Goal: Transaction & Acquisition: Purchase product/service

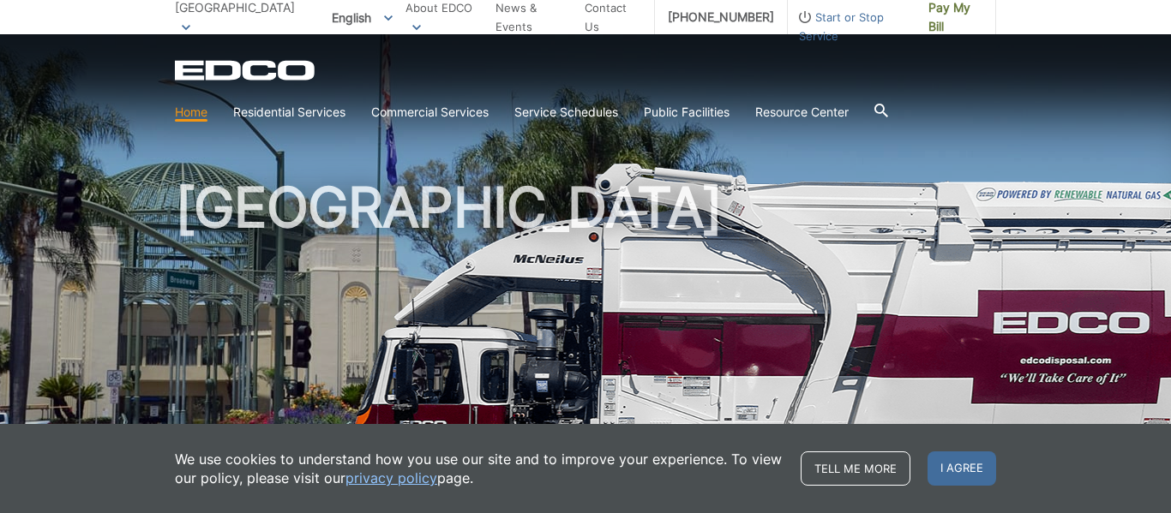
click at [915, 21] on link "Pay My Bill" at bounding box center [955, 17] width 81 height 34
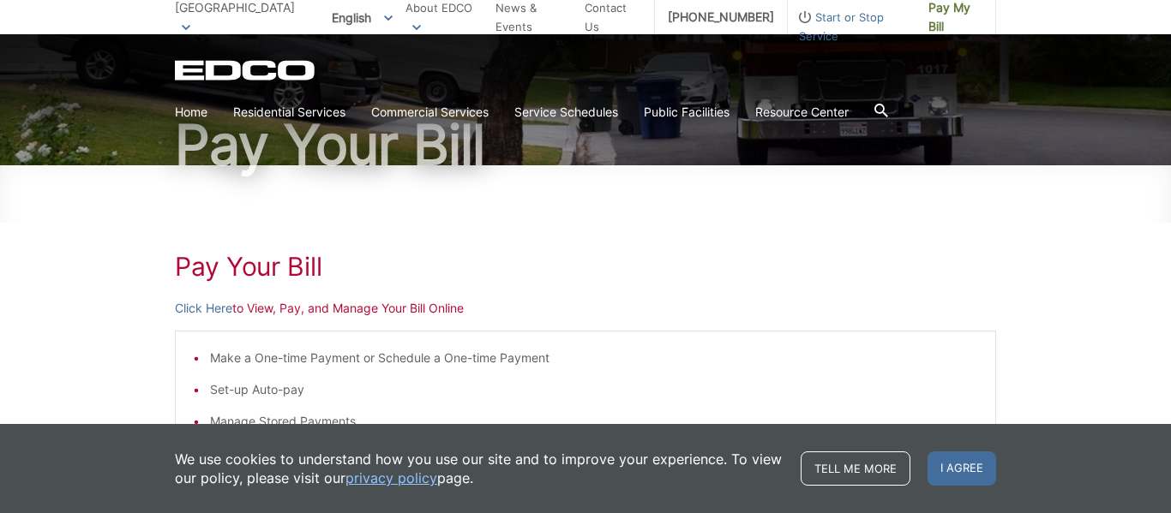
scroll to position [240, 0]
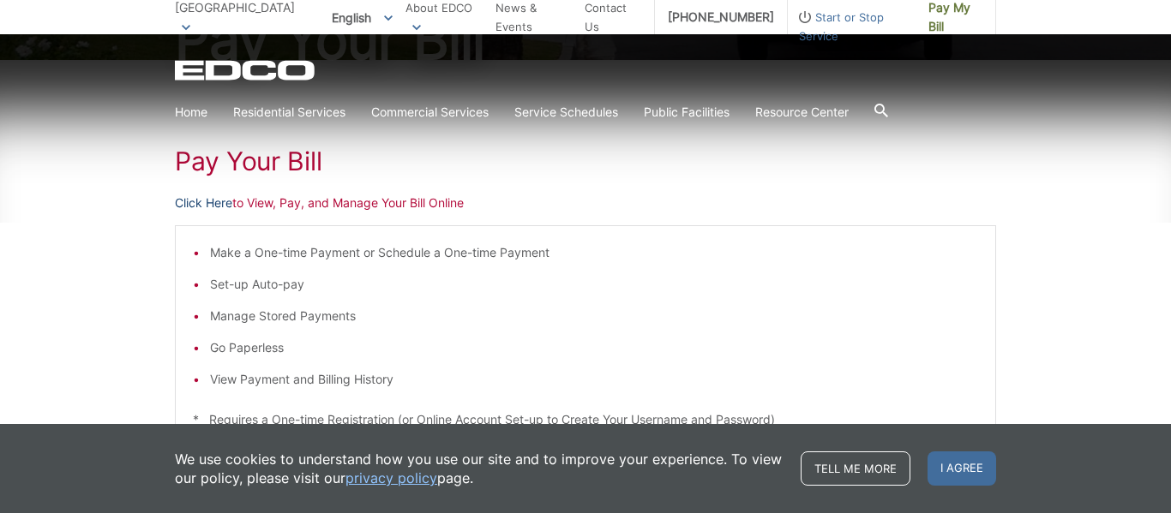
click at [217, 199] on link "Click Here" at bounding box center [203, 203] width 57 height 19
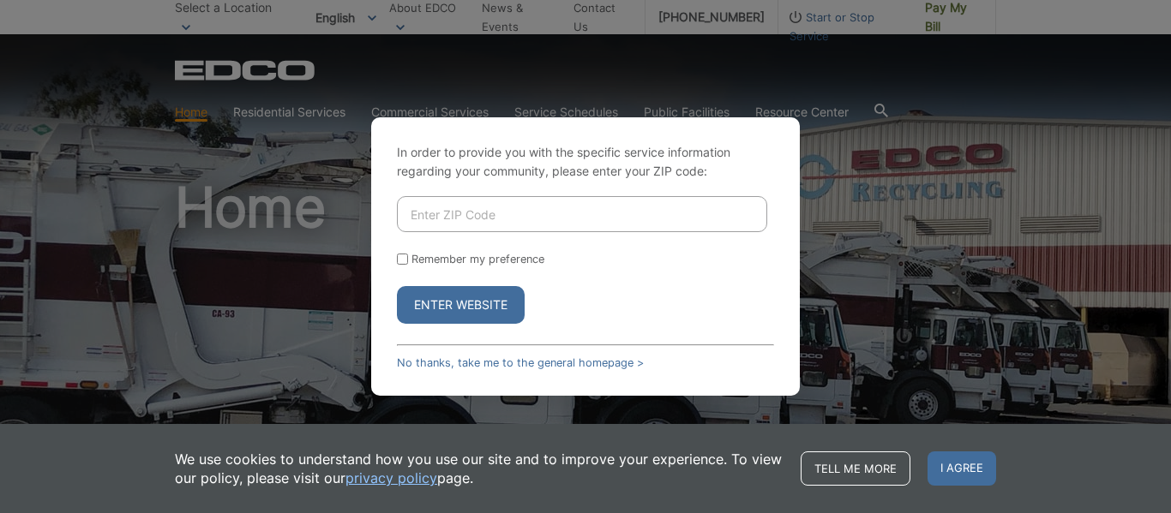
click at [890, 201] on div "In order to provide you with the specific service information regarding your co…" at bounding box center [585, 256] width 1171 height 513
